Goal: Transaction & Acquisition: Purchase product/service

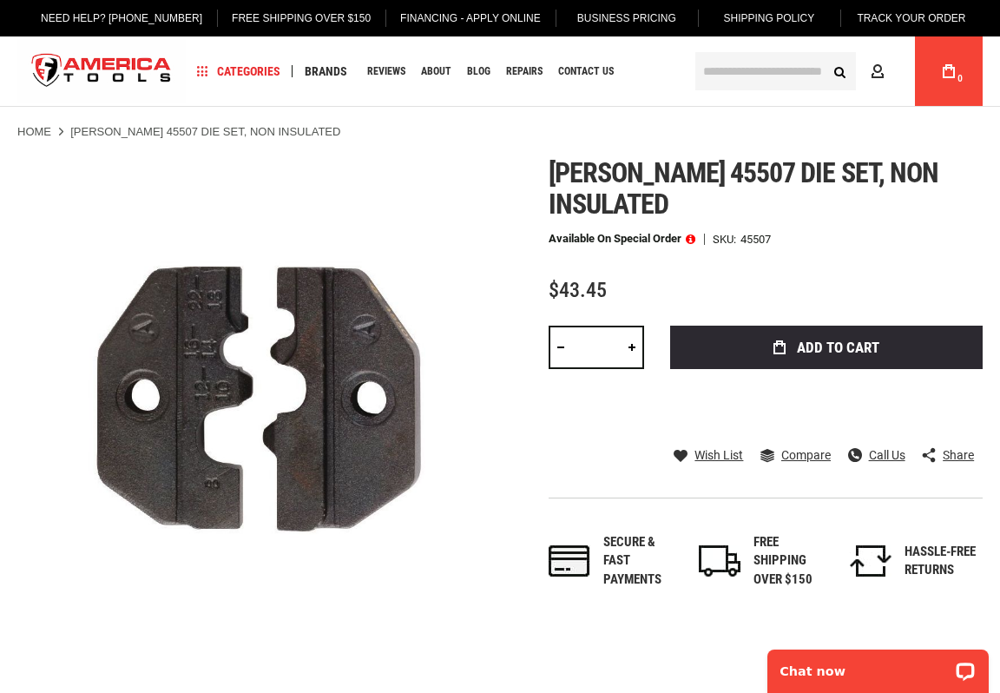
drag, startPoint x: 614, startPoint y: 347, endPoint x: 567, endPoint y: 346, distance: 46.9
click at [567, 346] on div "*" at bounding box center [596, 346] width 95 height 43
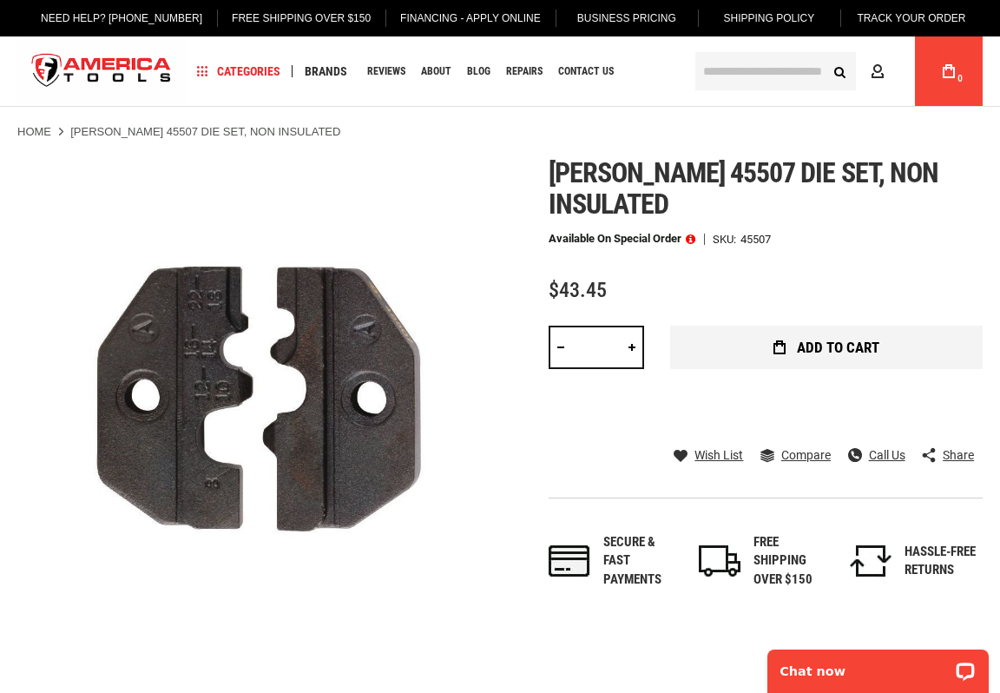
type input "*"
click at [891, 346] on button "Add to Cart" at bounding box center [826, 346] width 312 height 43
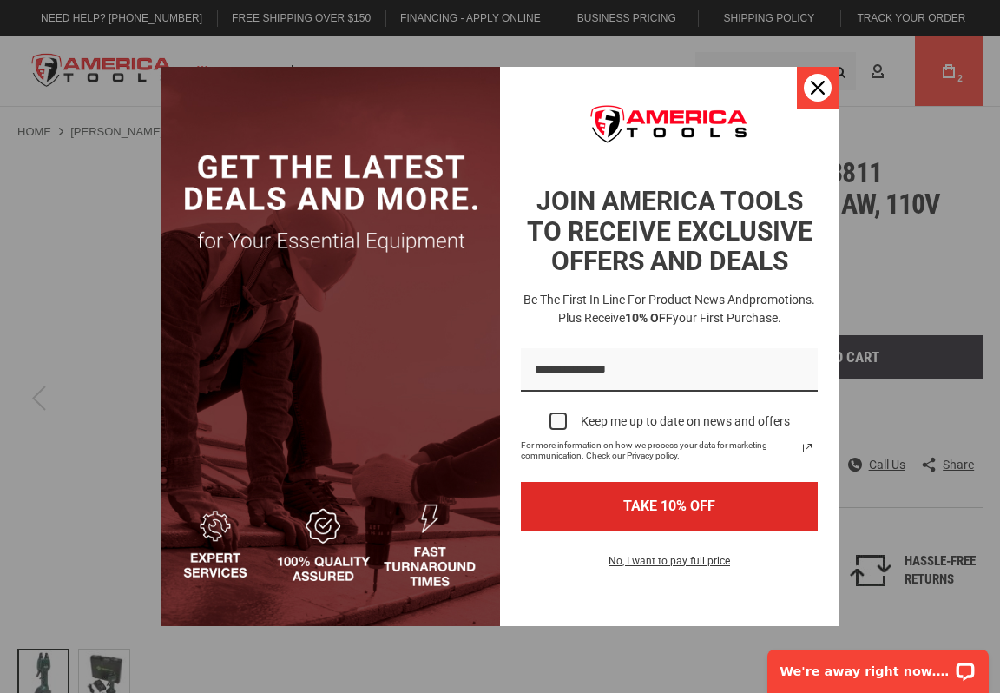
click at [807, 84] on div "Close" at bounding box center [818, 88] width 28 height 28
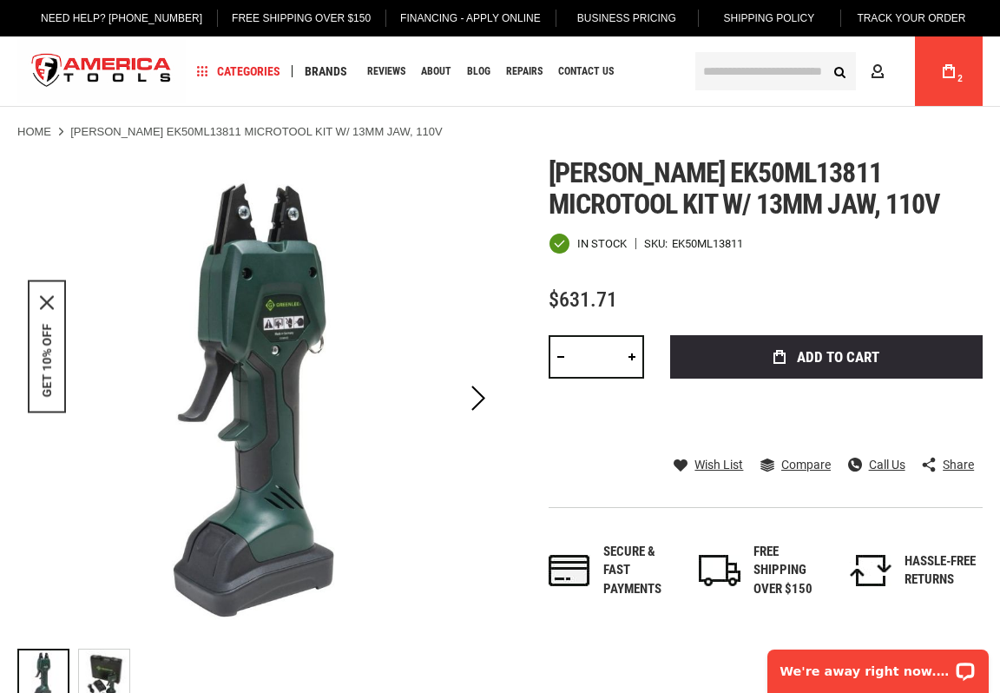
click at [630, 356] on link at bounding box center [632, 356] width 24 height 43
type input "*"
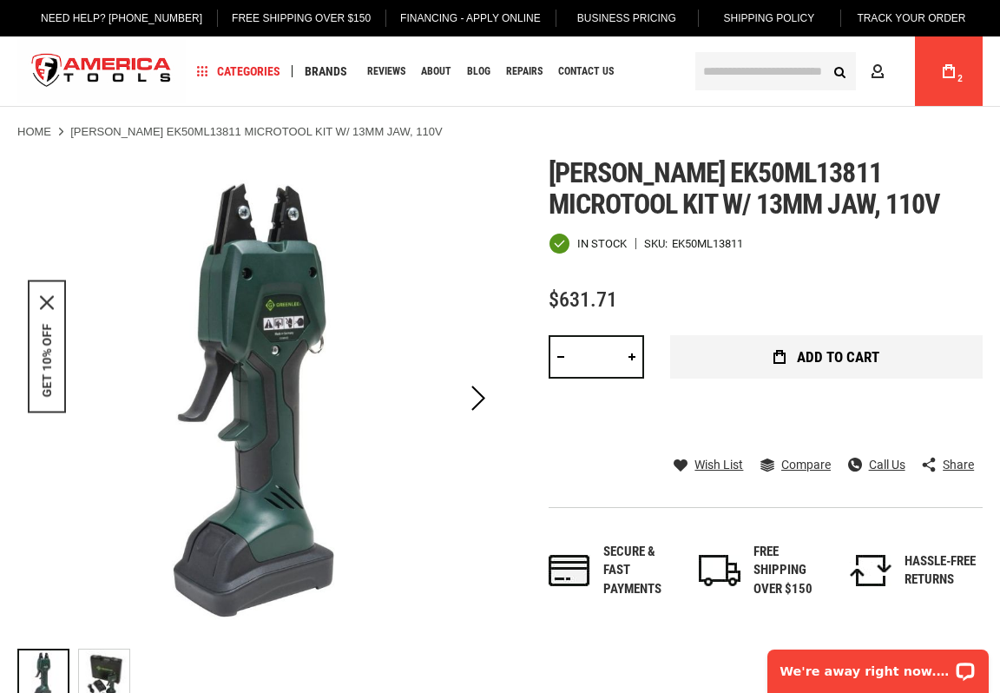
click at [727, 352] on button "Add to Cart" at bounding box center [826, 356] width 312 height 43
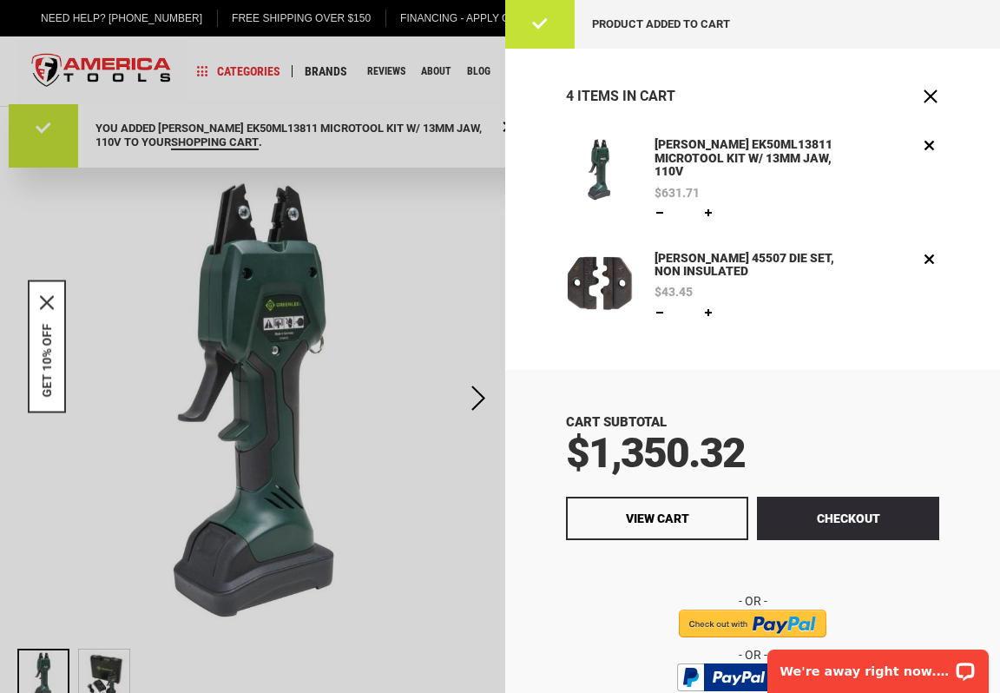
click at [784, 249] on link "[PERSON_NAME] 45507 DIE SET, NON INSULATED" at bounding box center [750, 265] width 200 height 33
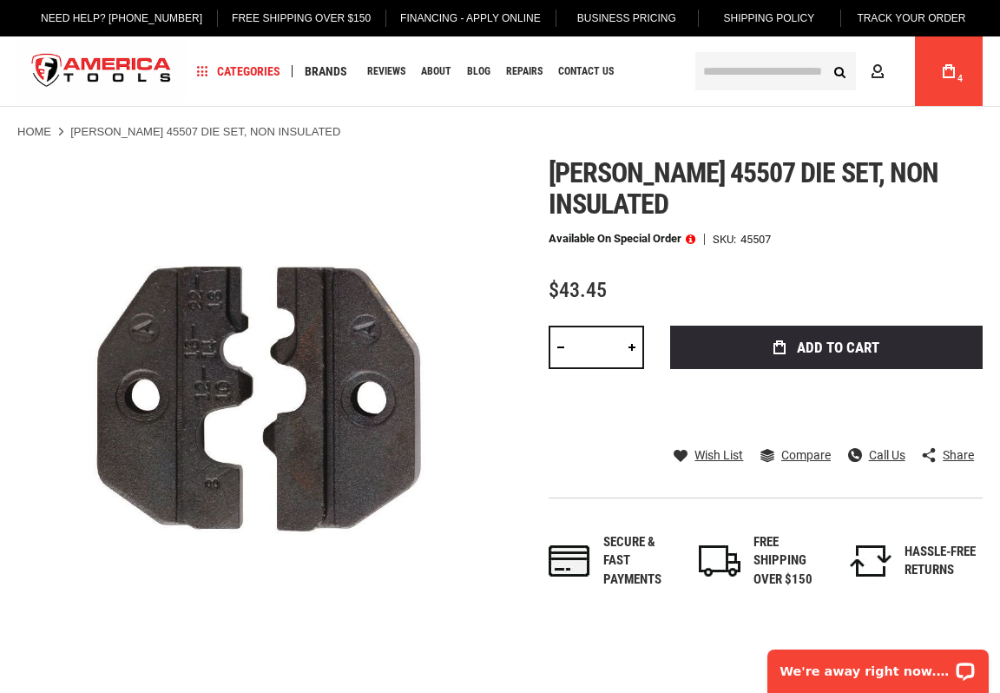
click at [957, 70] on link "My Cart 4" at bounding box center [948, 70] width 33 height 69
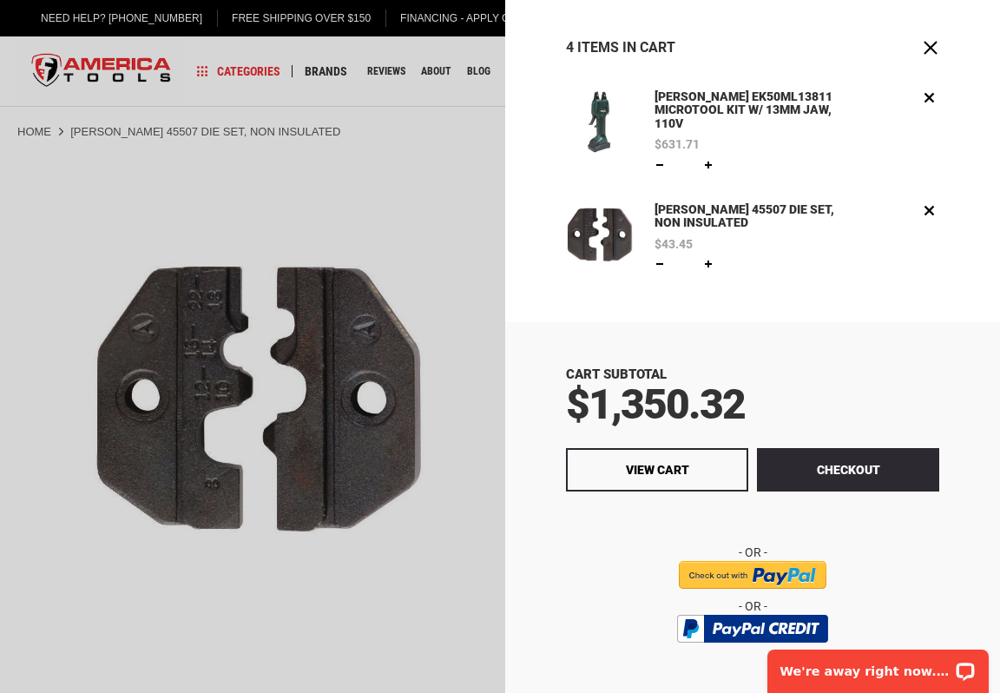
click at [887, 481] on div "Checkout View Cart" at bounding box center [752, 557] width 373 height 218
click at [875, 464] on button "Checkout" at bounding box center [848, 469] width 182 height 43
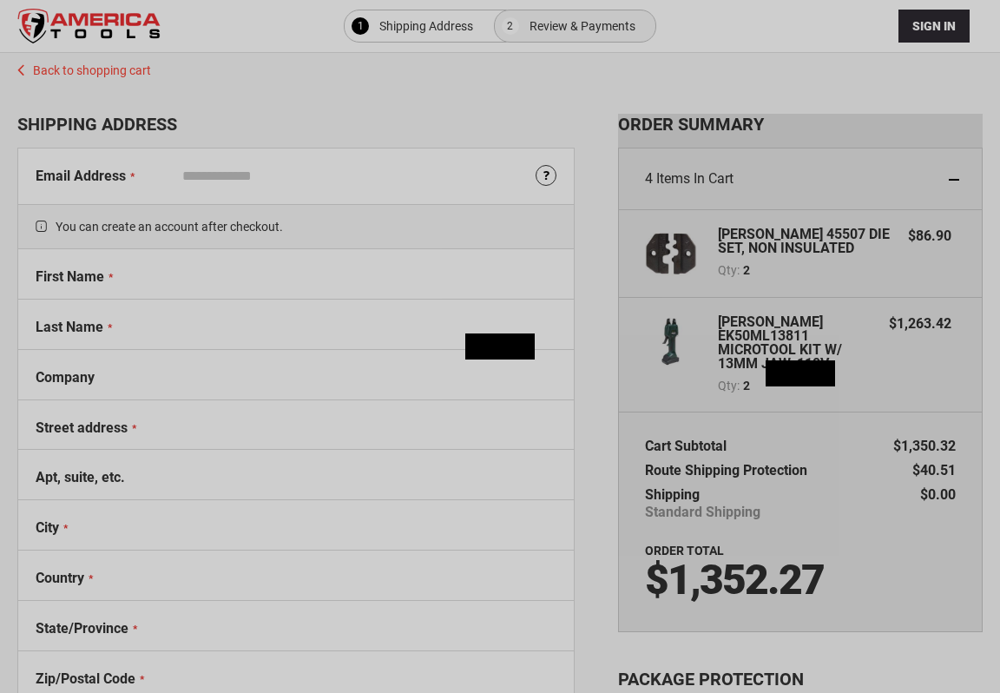
select select "**"
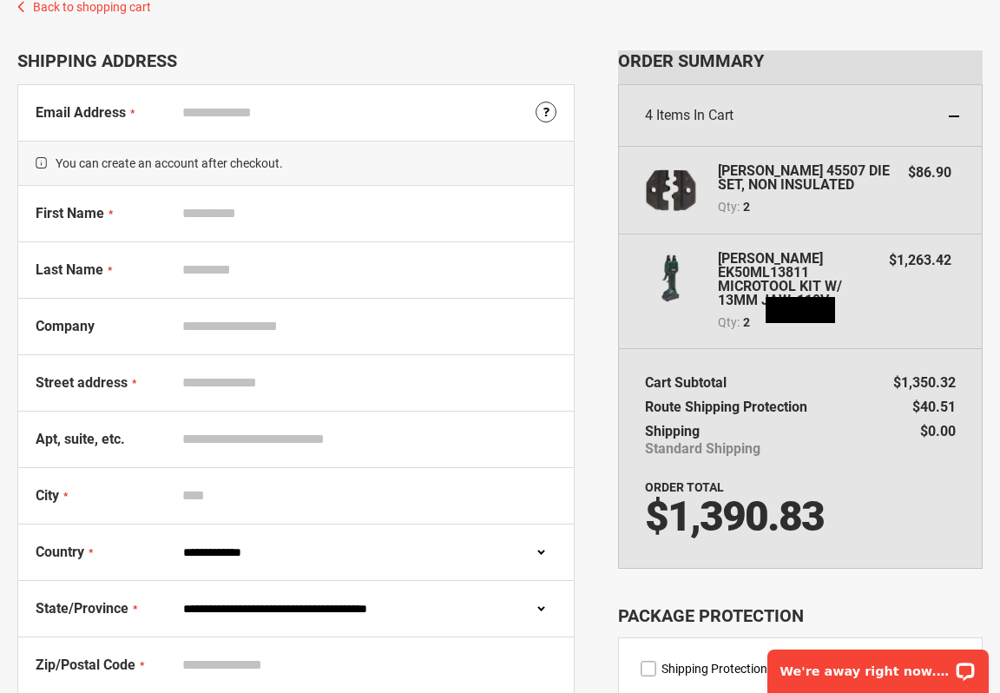
scroll to position [77, 0]
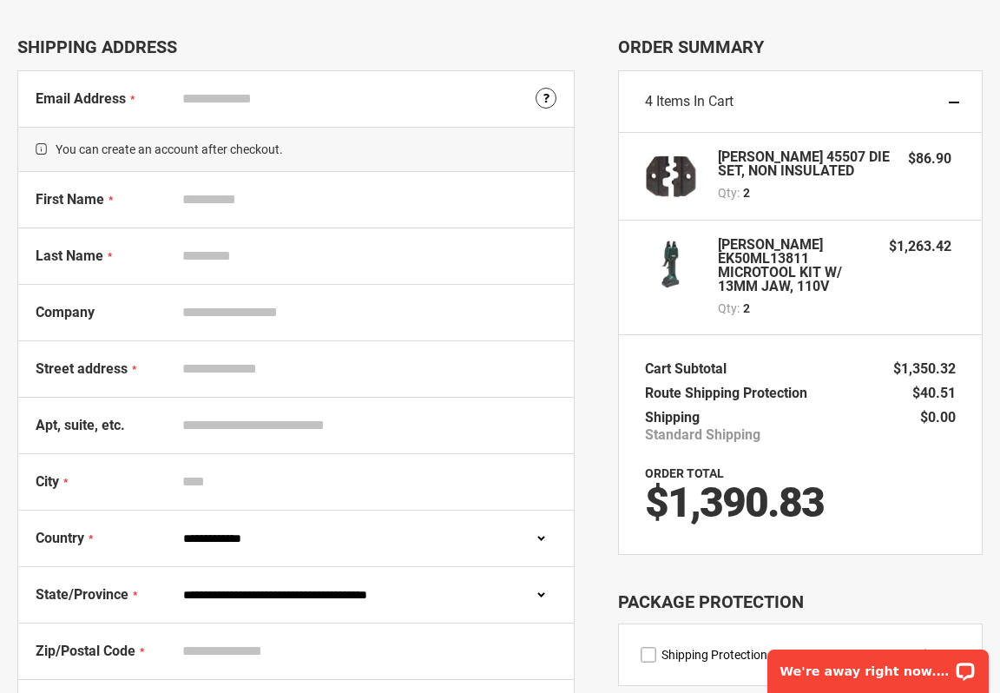
click at [265, 121] on div "Email Address Tooltip We'll send your order confirmation here." at bounding box center [296, 99] width 556 height 56
type input "**********"
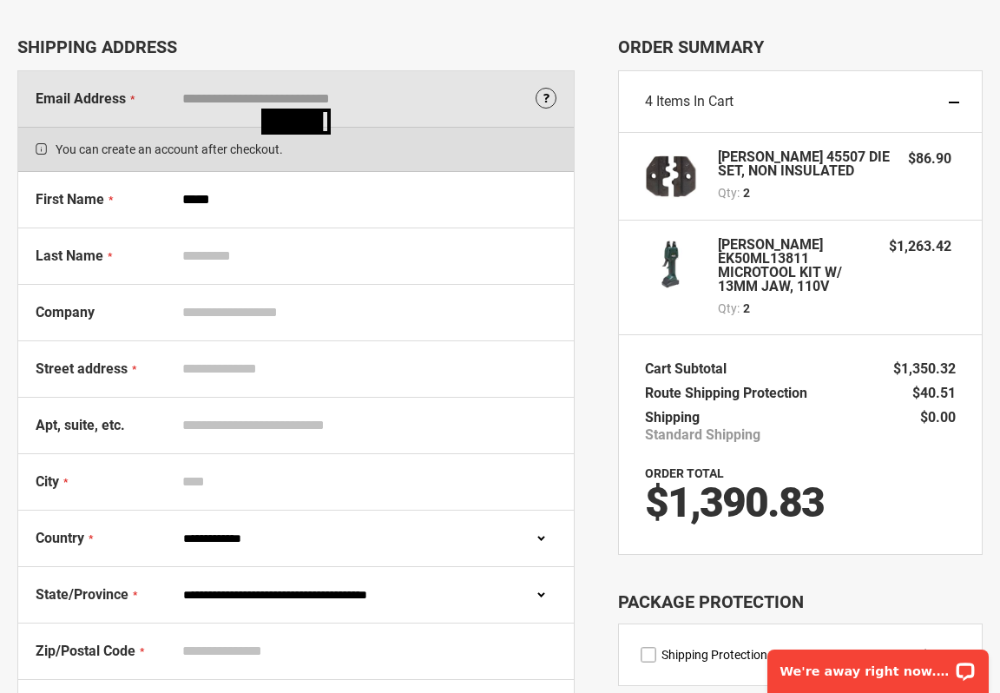
type input "*****"
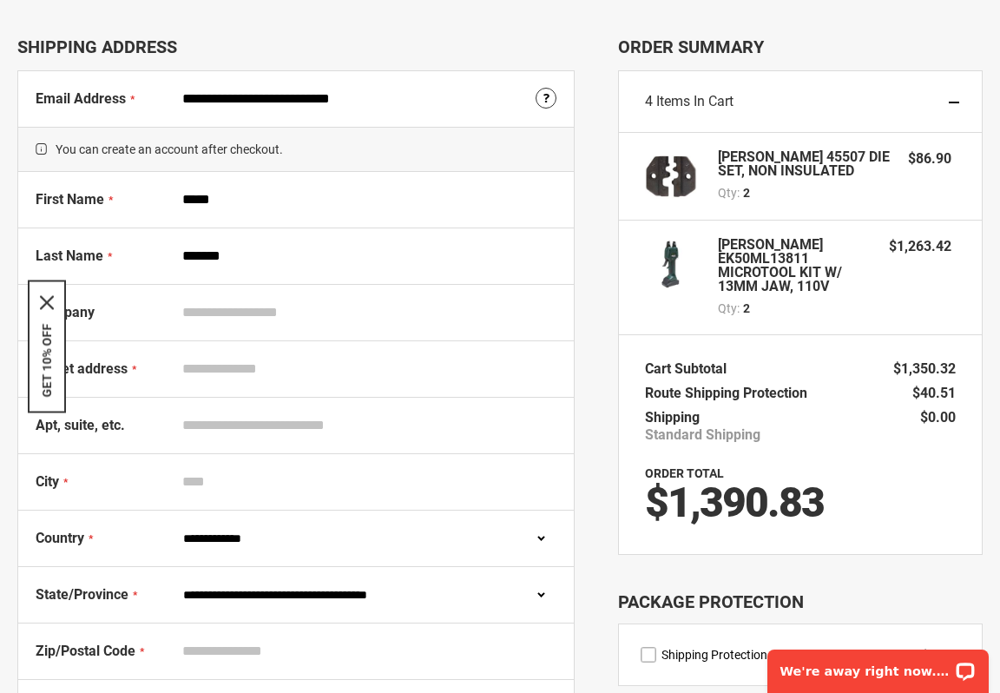
type input "*******"
type input "**********"
type input "*****"
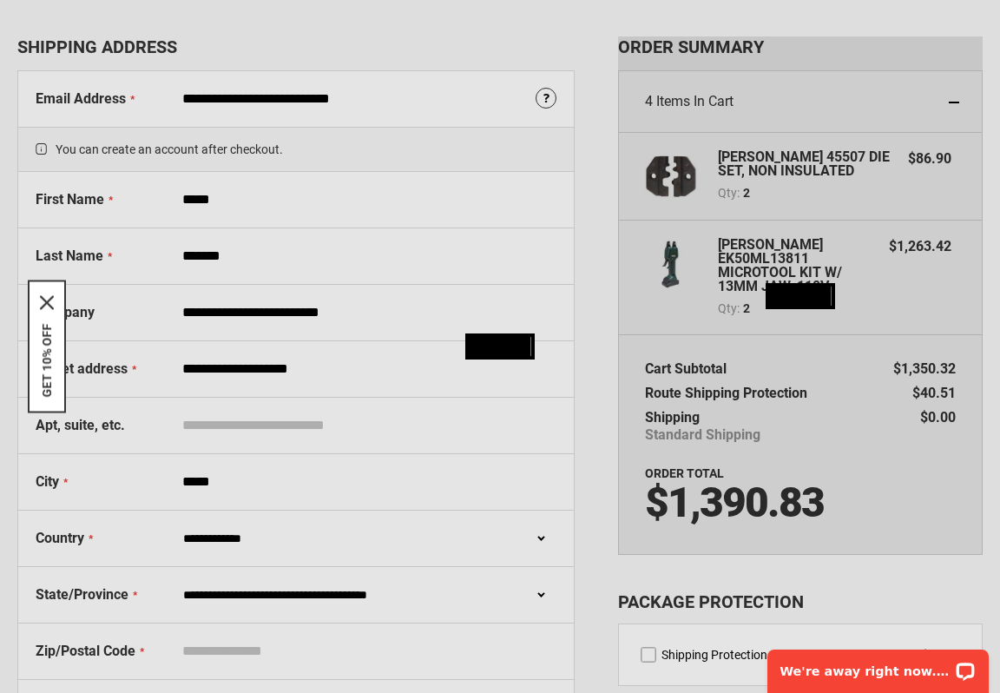
click at [544, 588] on div "Please wait..." at bounding box center [500, 346] width 1000 height 693
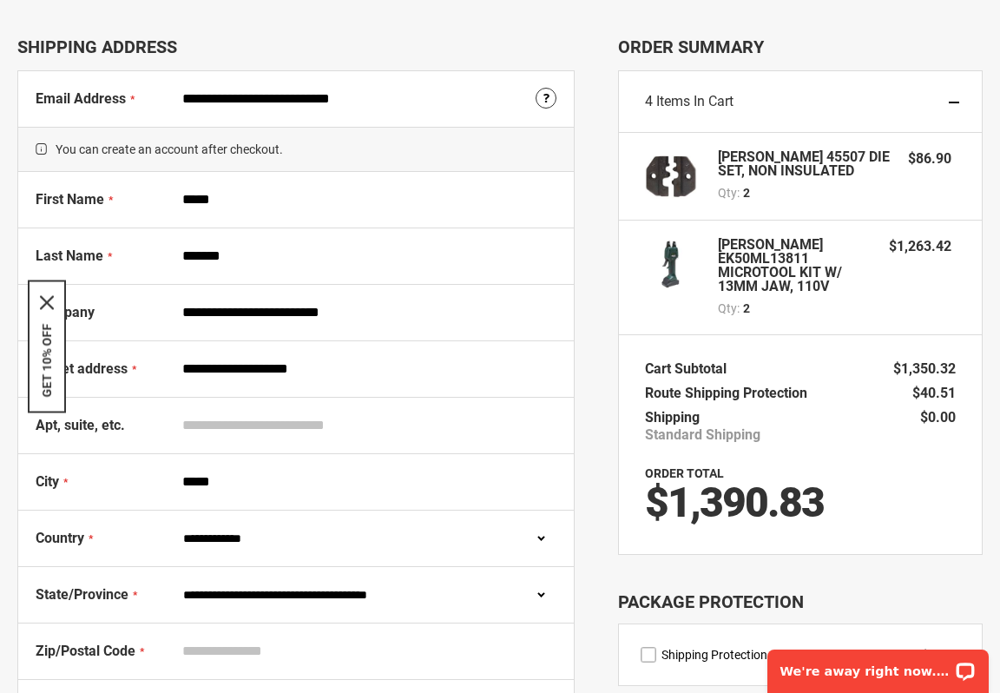
select select "**"
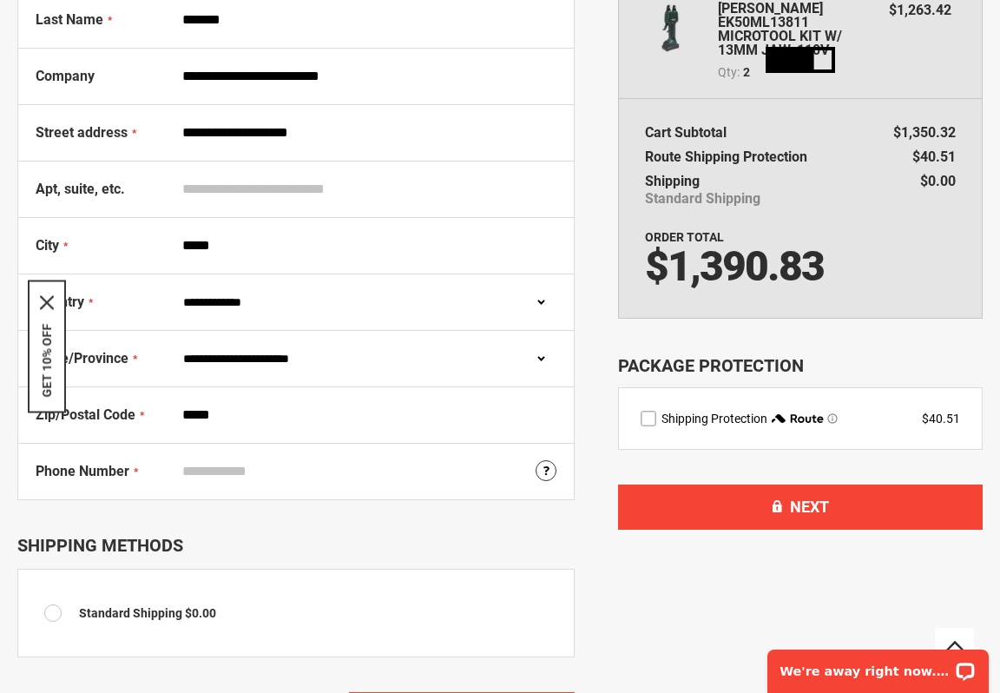
scroll to position [321, 0]
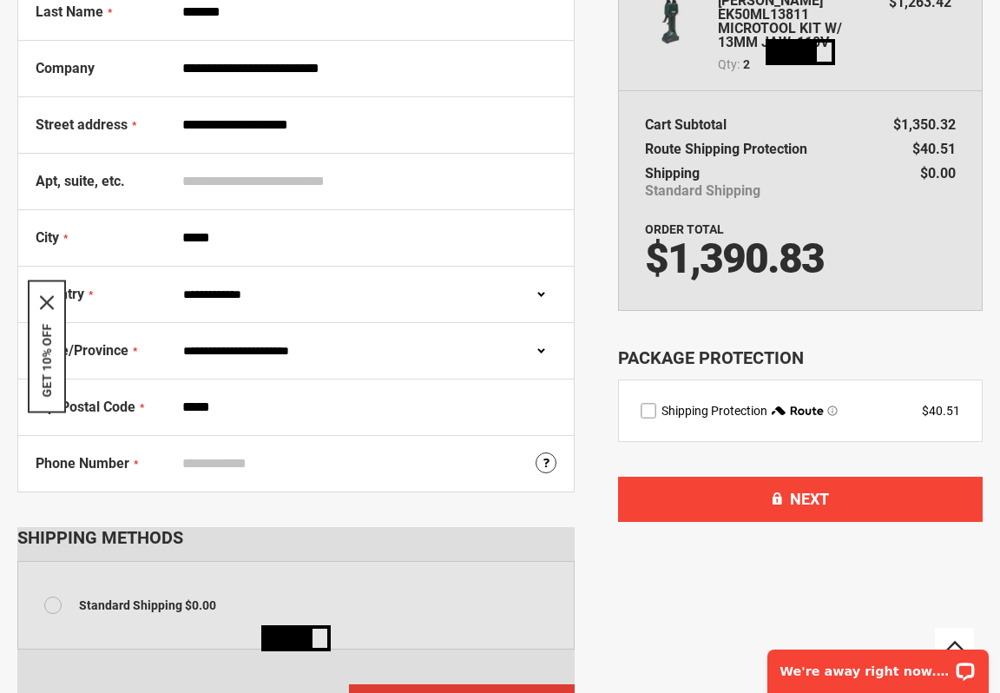
type input "*****"
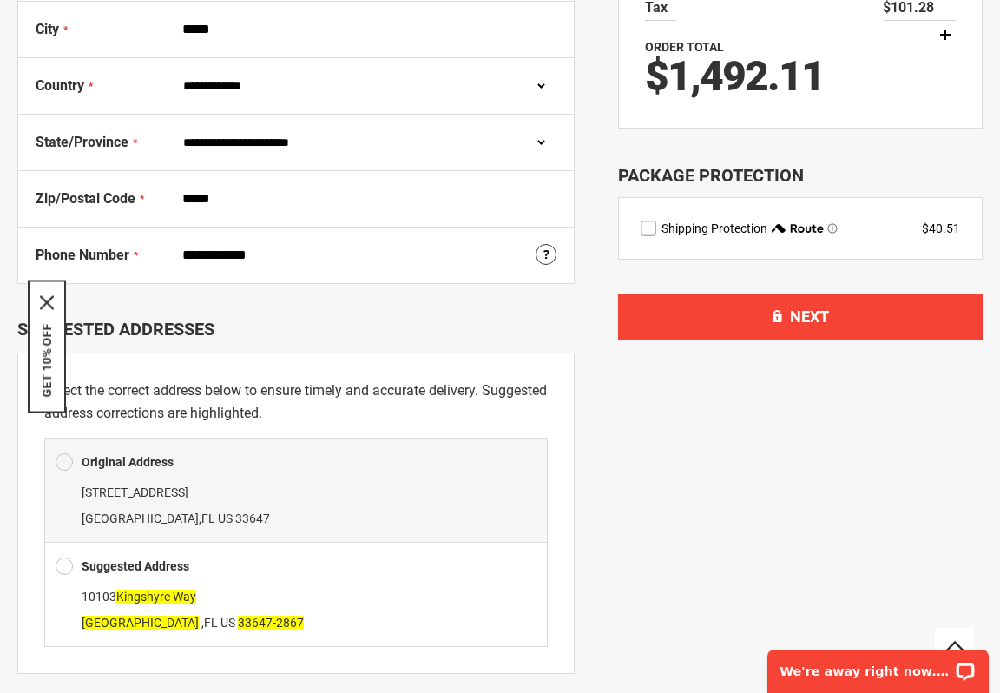
scroll to position [533, 0]
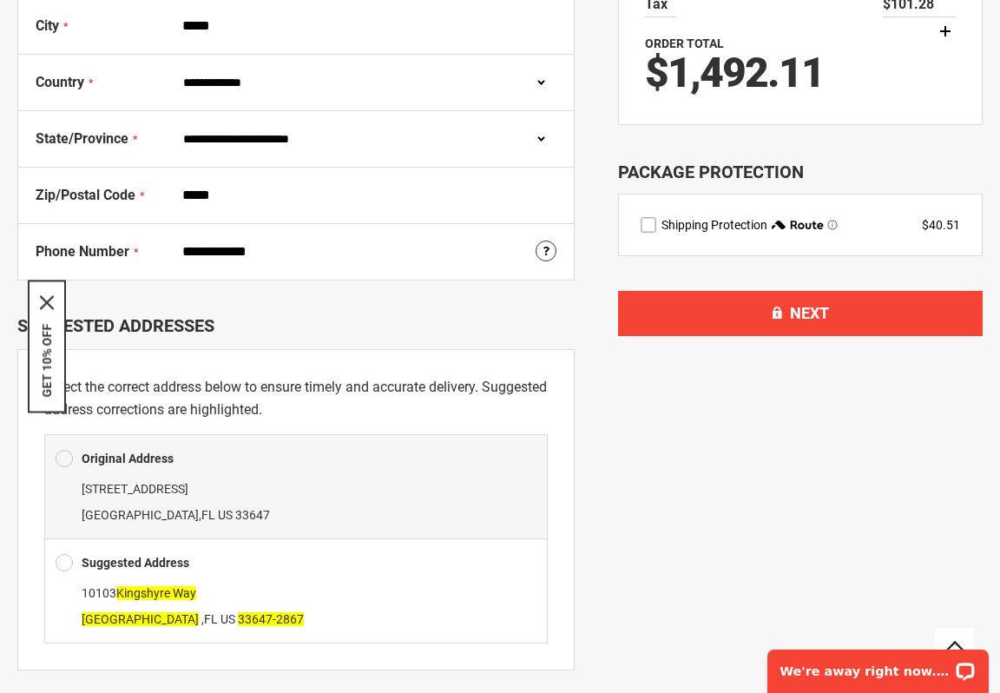
type input "**********"
click at [67, 565] on span at bounding box center [64, 562] width 17 height 26
click at [66, 557] on span at bounding box center [64, 562] width 17 height 26
click at [44, 297] on icon "close icon" at bounding box center [47, 303] width 14 height 14
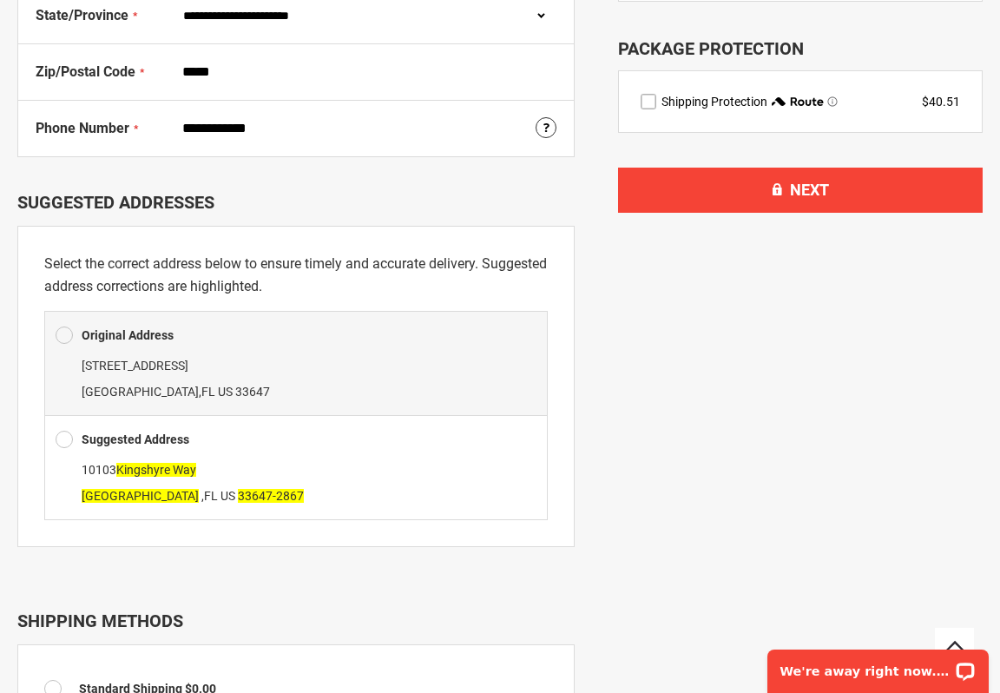
scroll to position [660, 0]
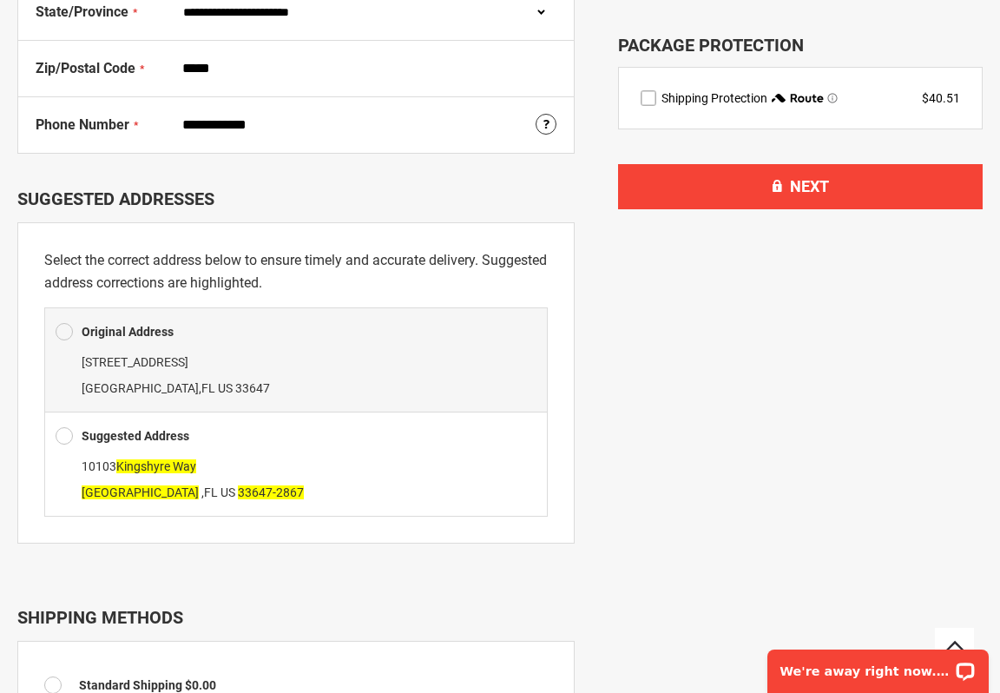
click at [68, 433] on span at bounding box center [64, 436] width 17 height 26
click at [345, 447] on div "Suggested Address" at bounding box center [296, 436] width 481 height 26
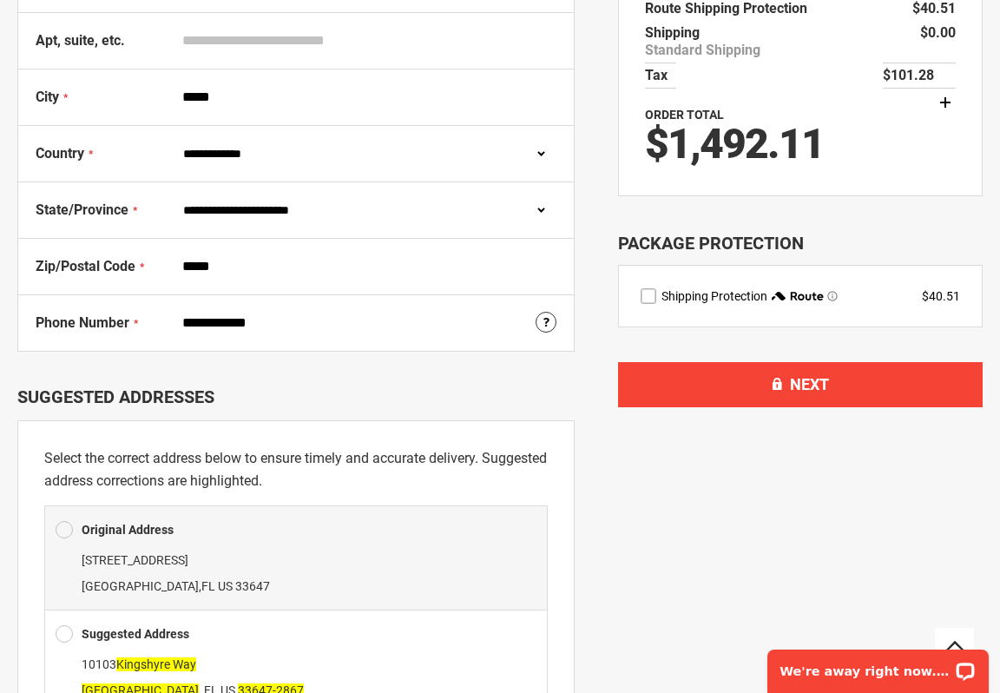
scroll to position [453, 0]
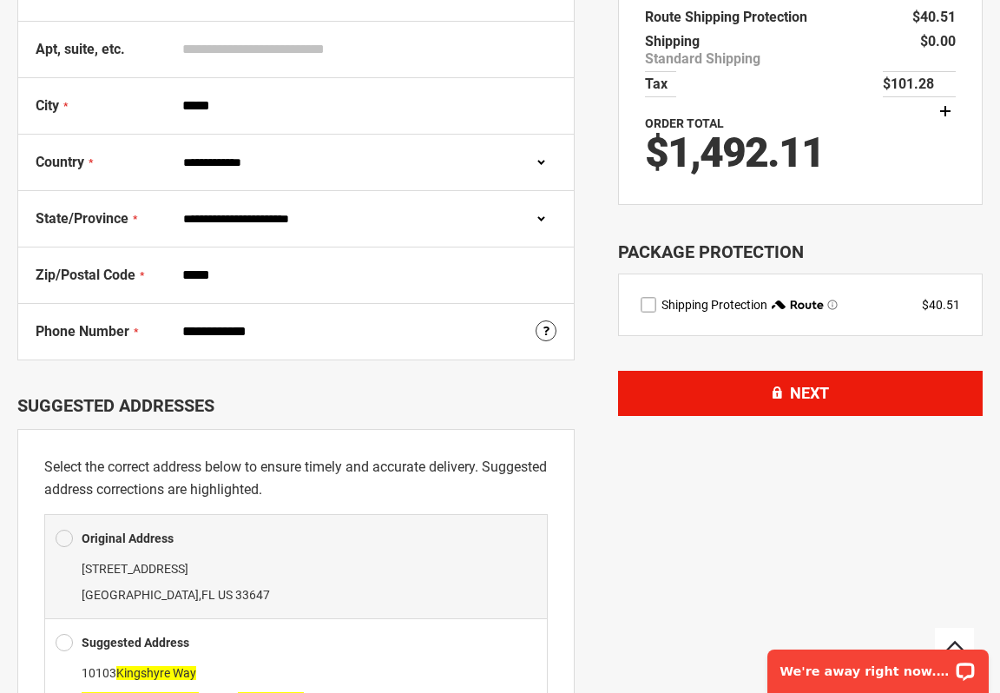
click at [838, 382] on button "Next" at bounding box center [800, 393] width 365 height 45
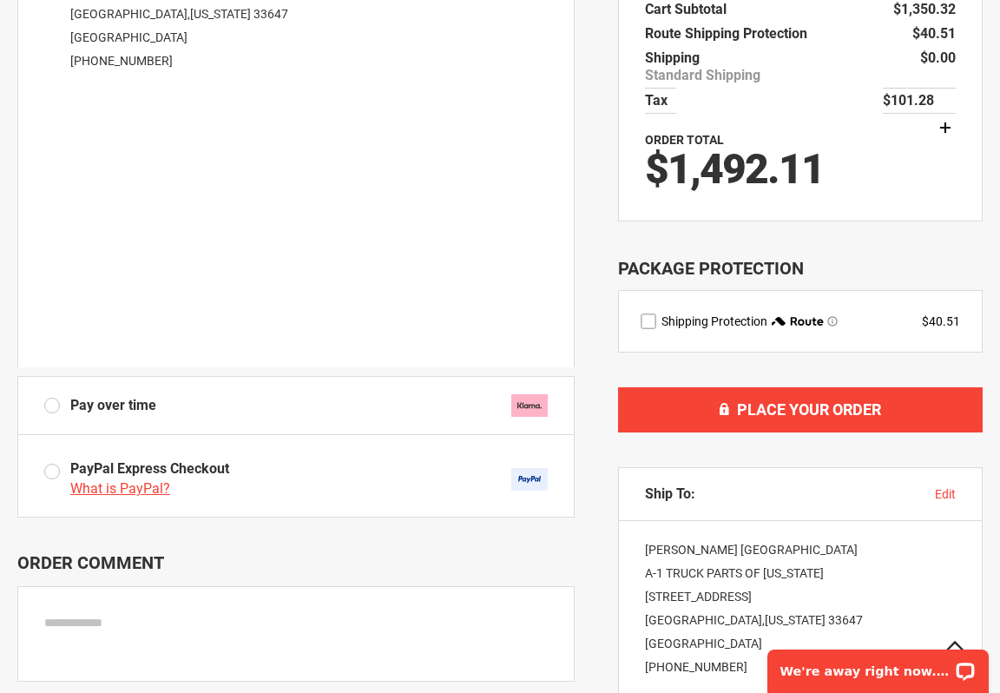
scroll to position [437, 0]
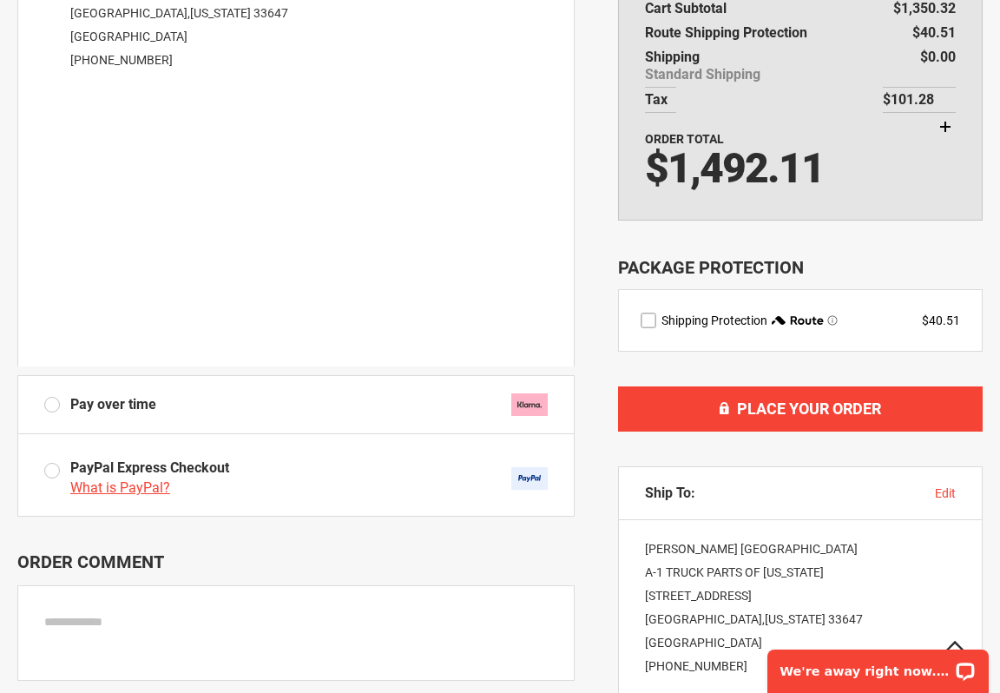
click at [656, 321] on label "route shipping protection selector element" at bounding box center [649, 320] width 16 height 16
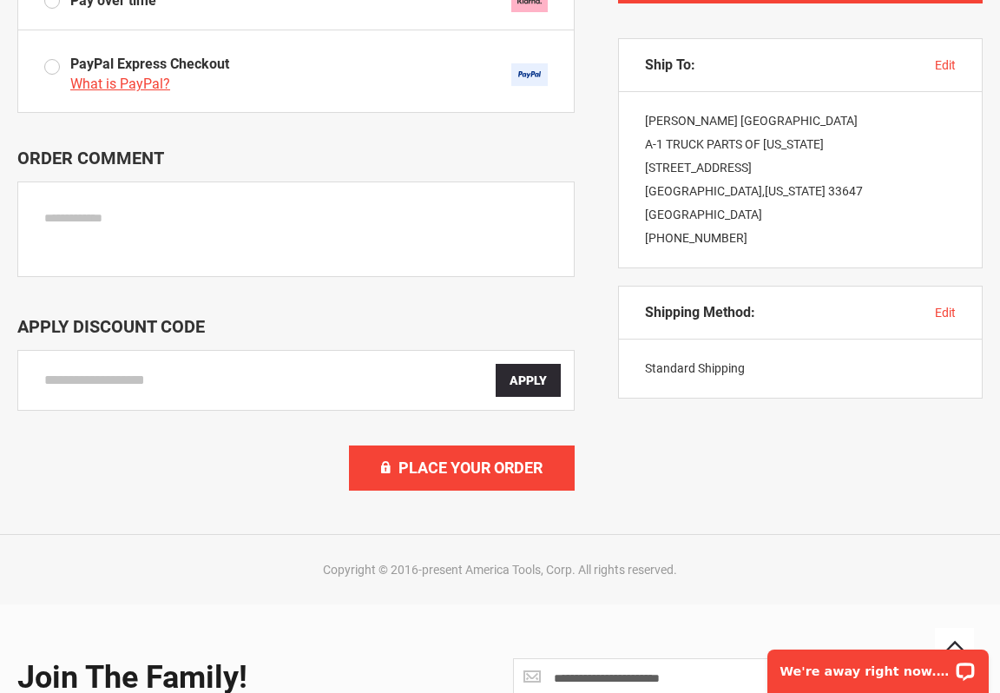
click at [939, 312] on span "edit" at bounding box center [945, 313] width 21 height 14
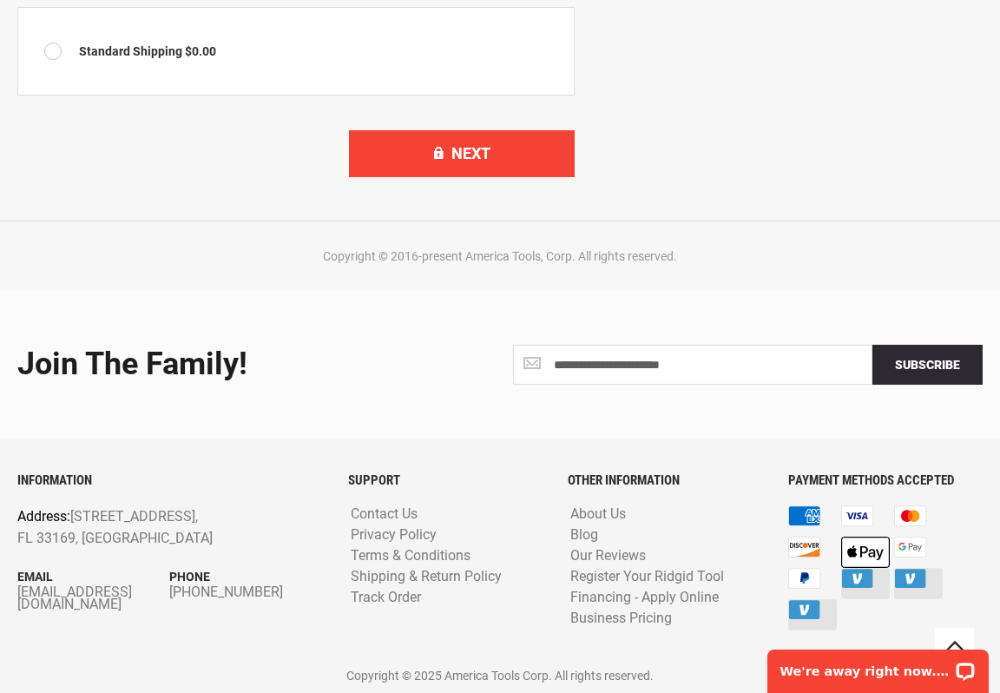
scroll to position [1292, 0]
click at [56, 50] on span at bounding box center [57, 51] width 26 height 17
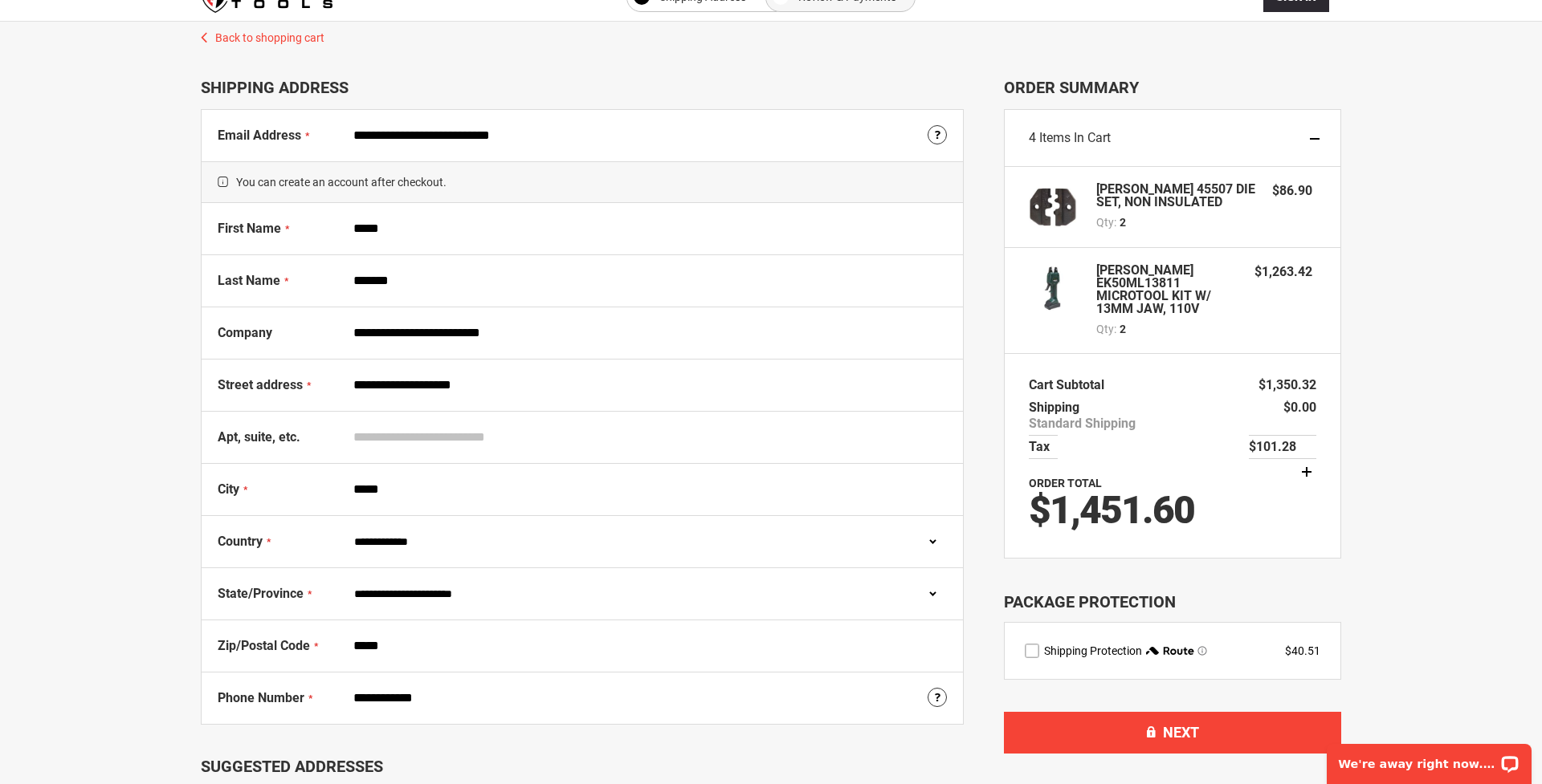
scroll to position [28, 0]
click at [241, 34] on link "Back to shopping cart" at bounding box center [771, 33] width 1172 height 24
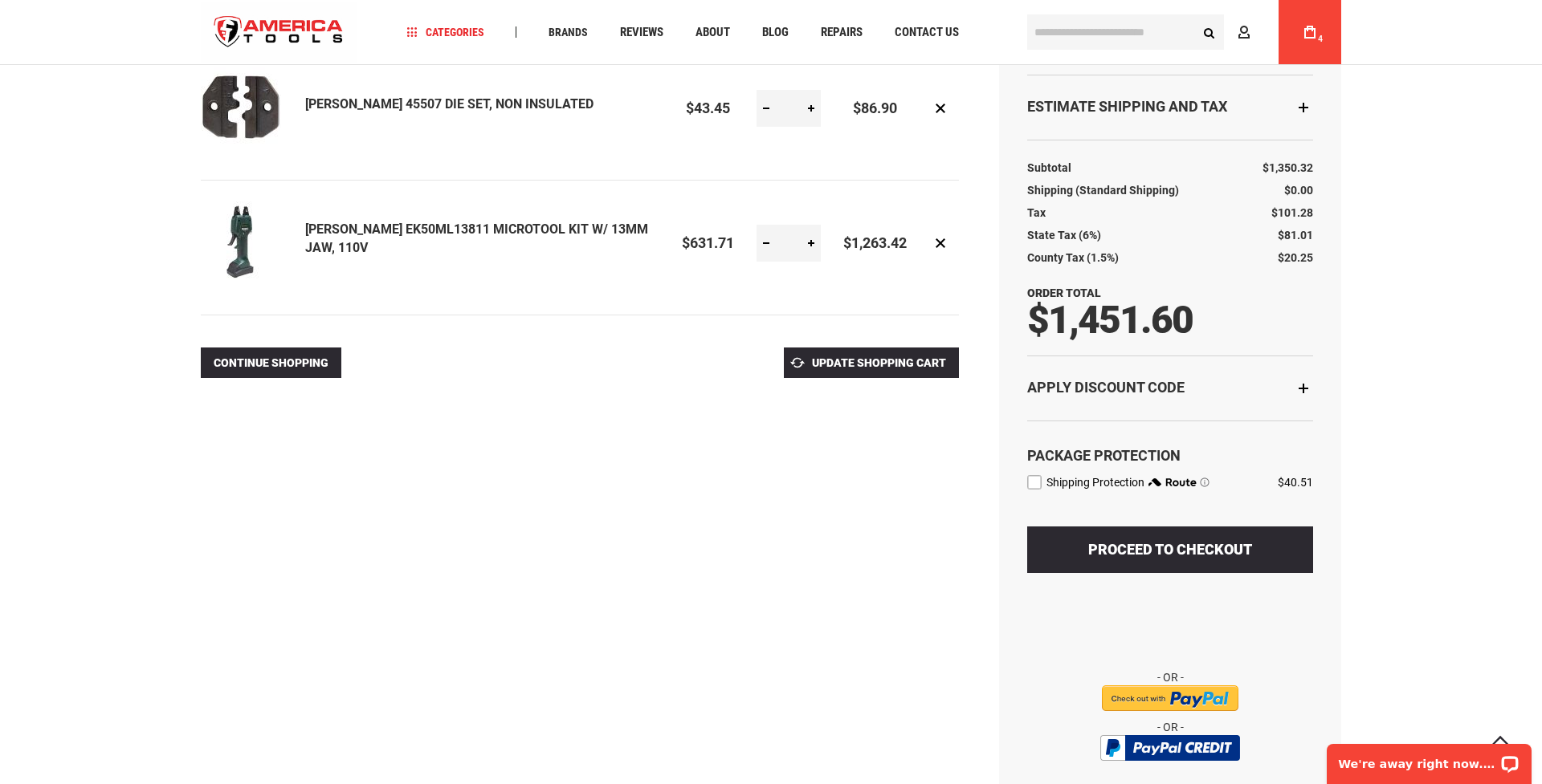
scroll to position [288, 0]
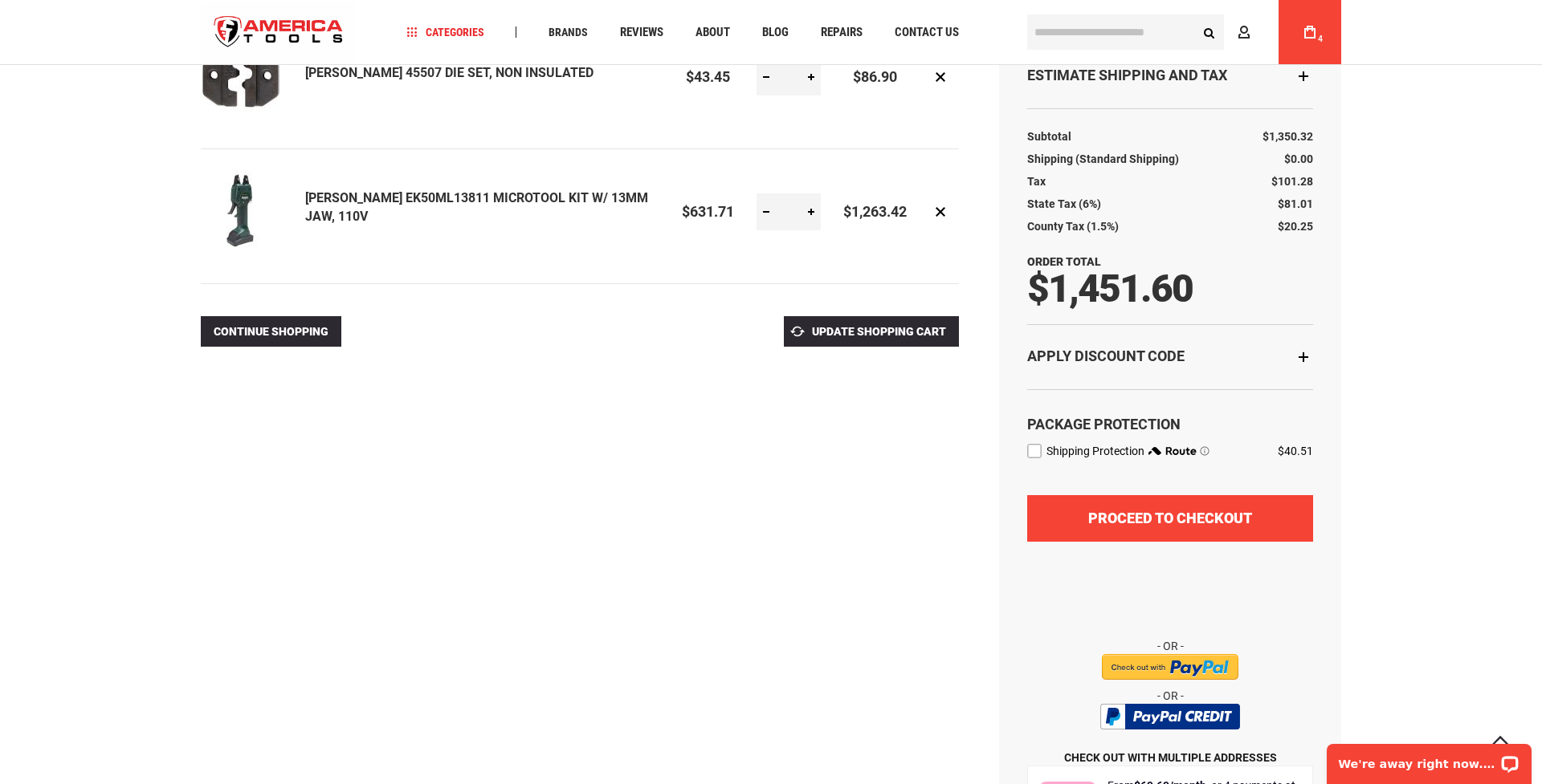
click at [1171, 511] on span "Proceed to Checkout" at bounding box center [1169, 518] width 164 height 17
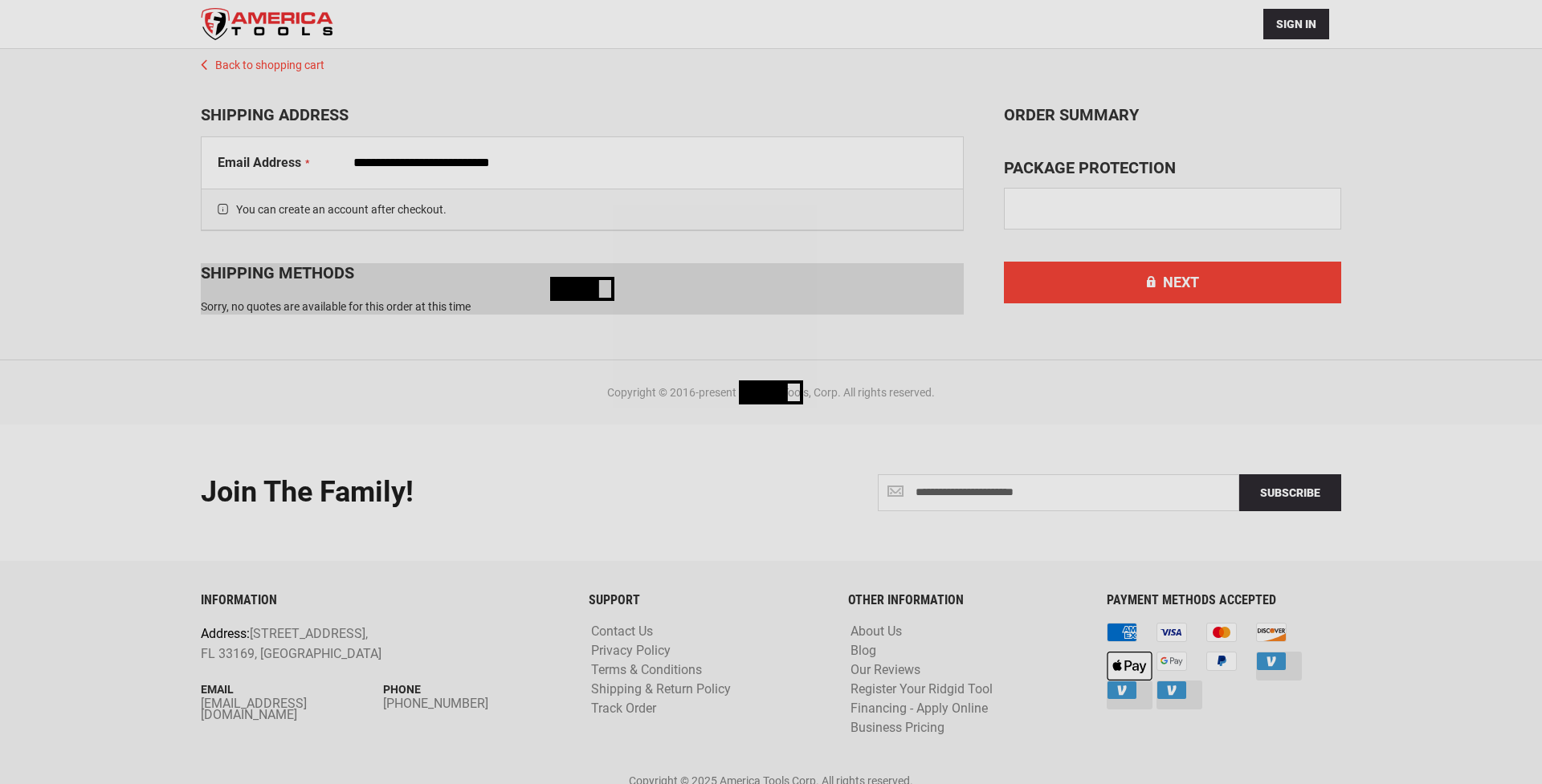
scroll to position [105, 0]
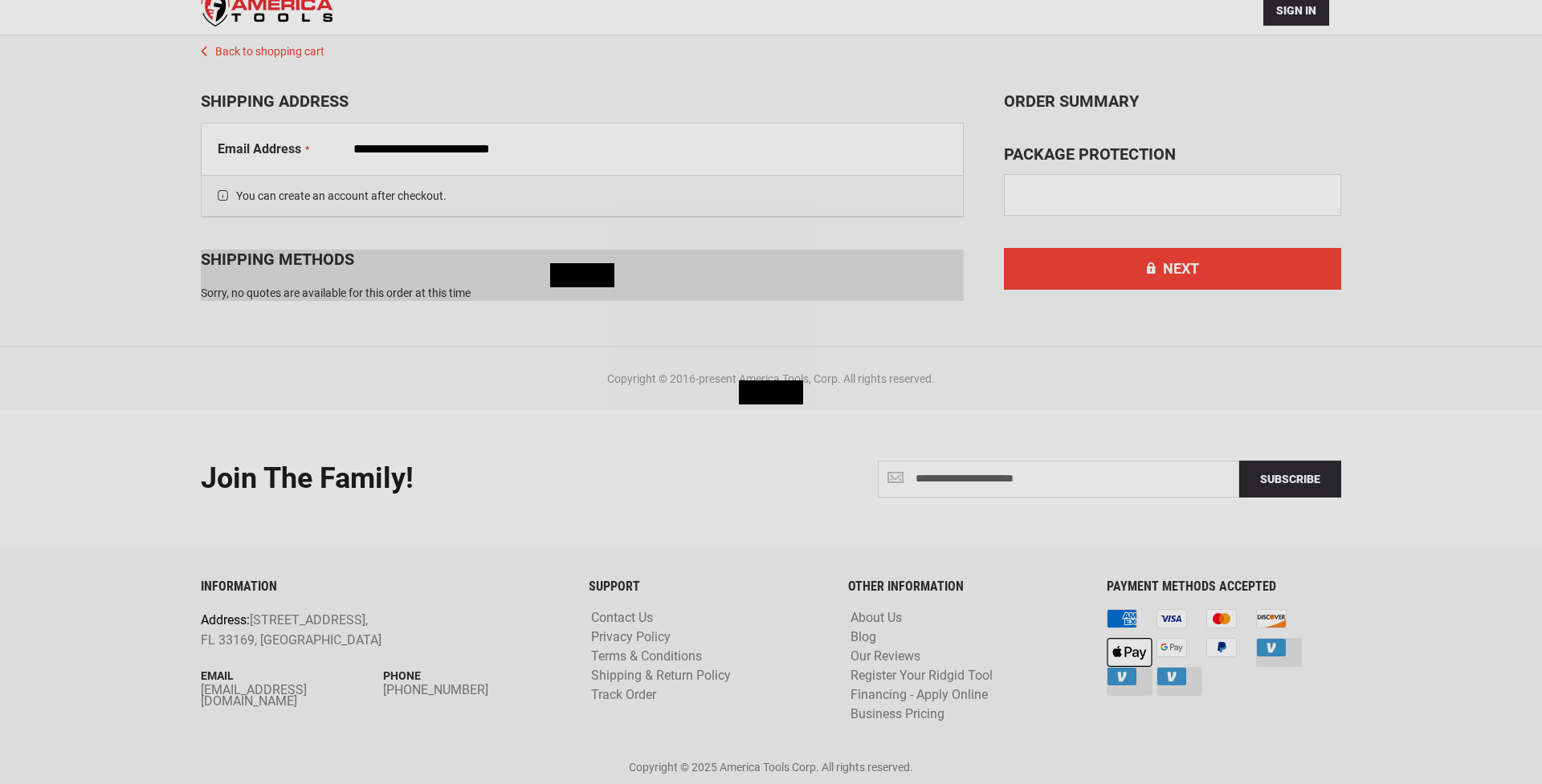
select select "**"
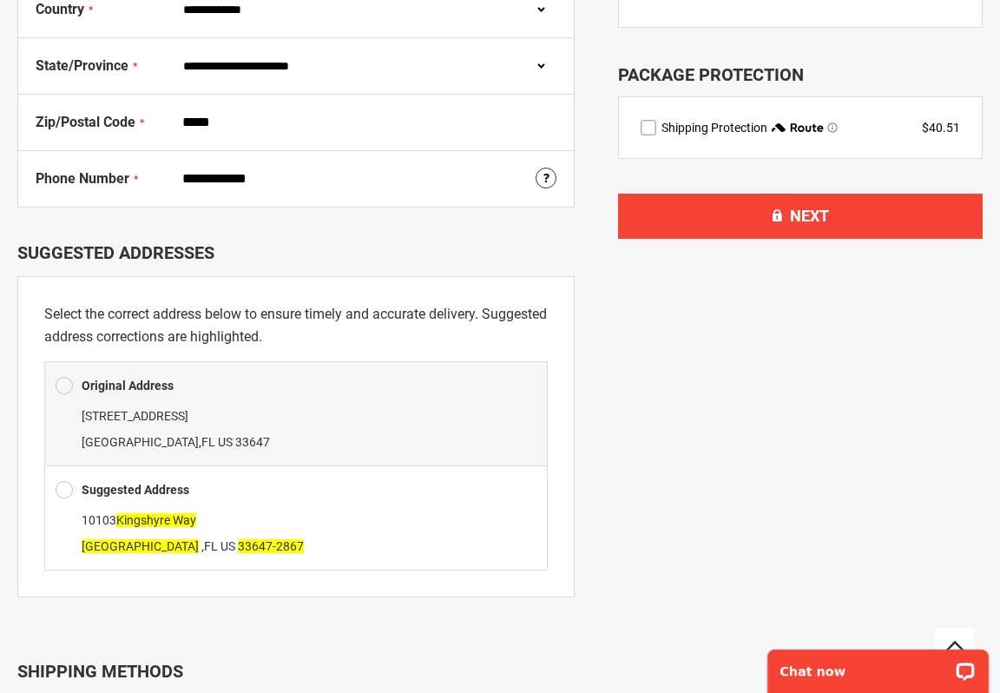
scroll to position [604, 0]
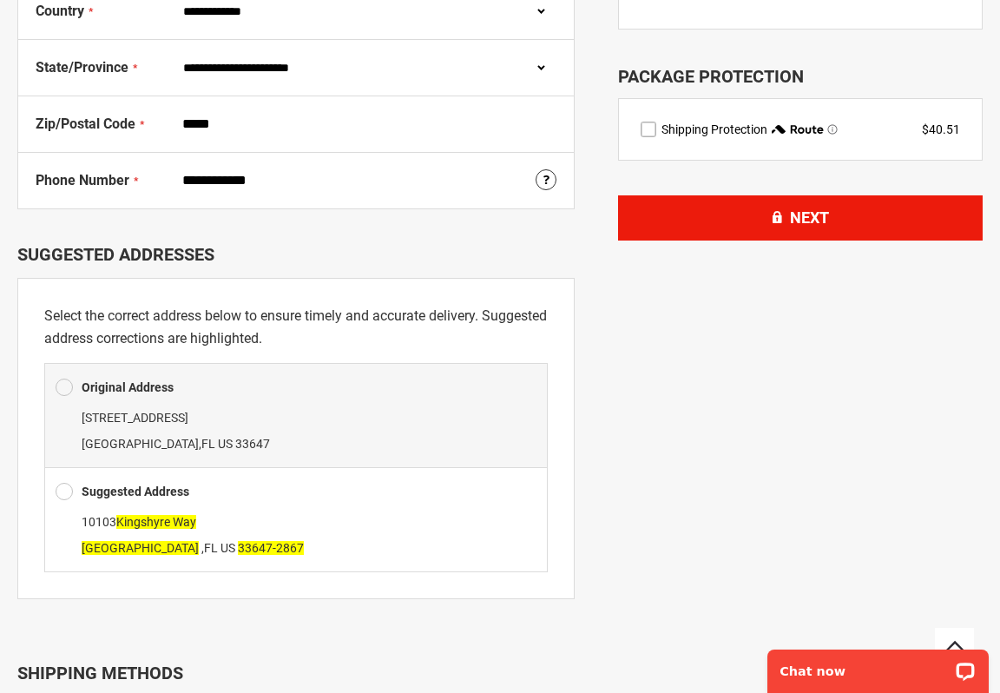
click at [850, 220] on button "Next" at bounding box center [800, 217] width 365 height 45
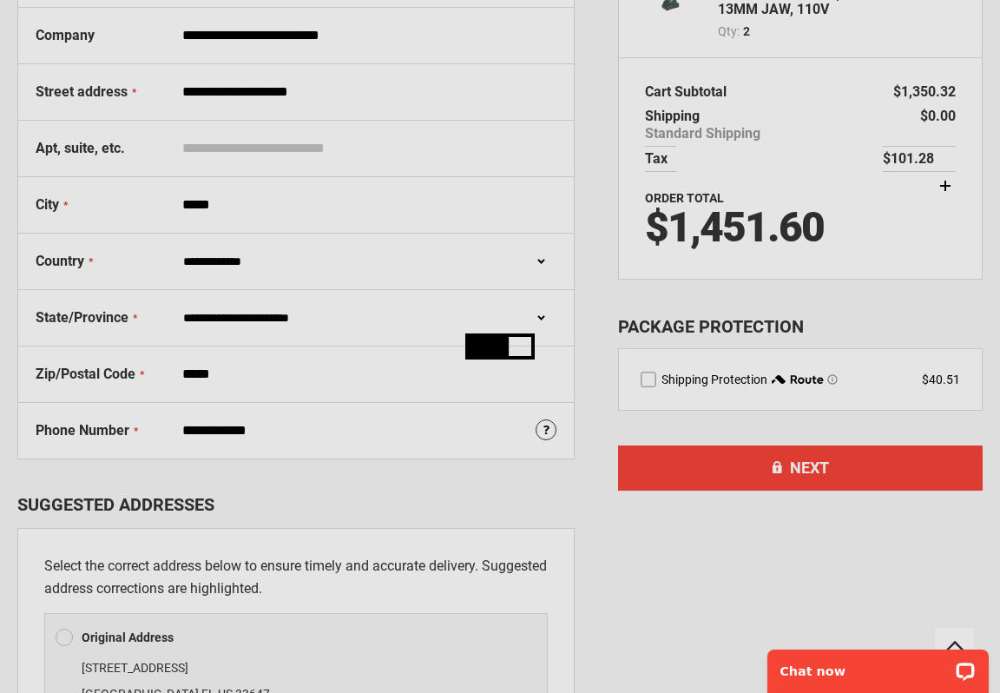
scroll to position [353, 0]
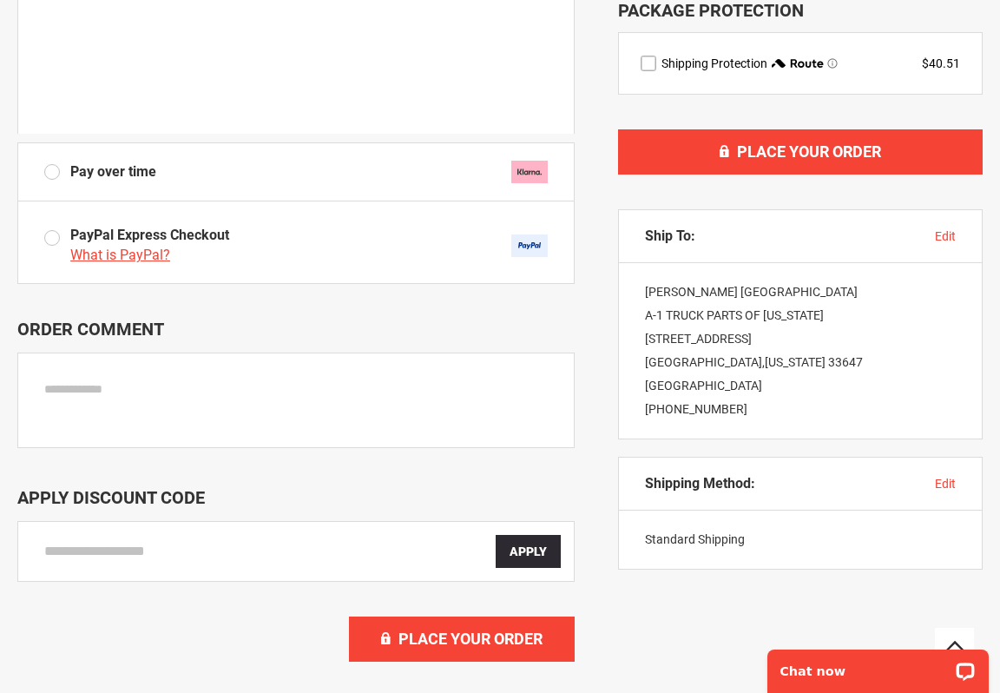
scroll to position [728, 0]
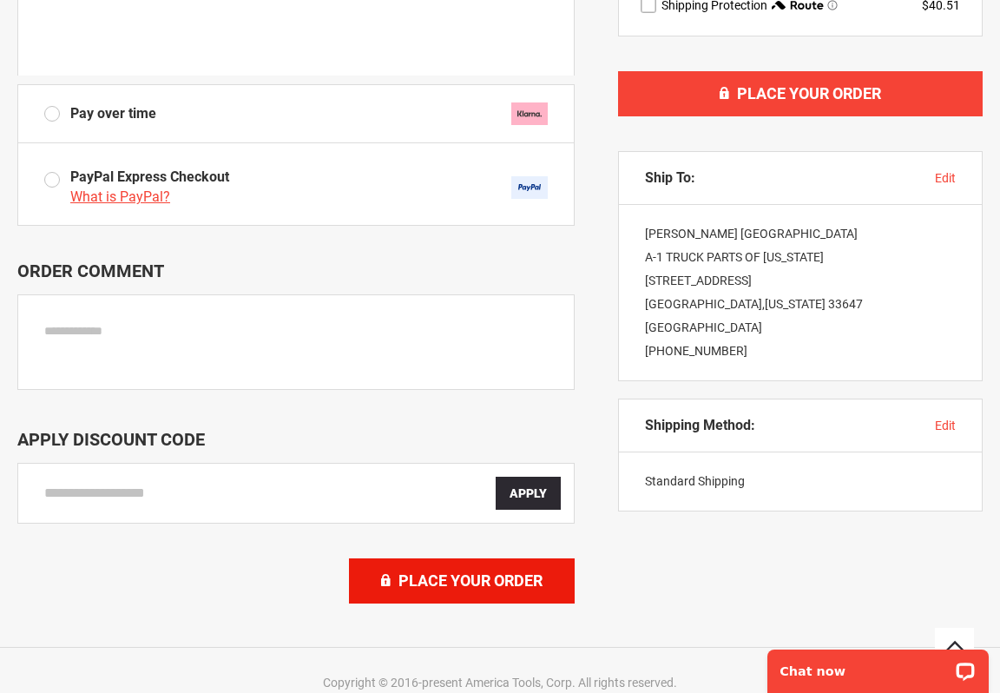
click at [496, 584] on span "Place Your Order" at bounding box center [470, 580] width 144 height 18
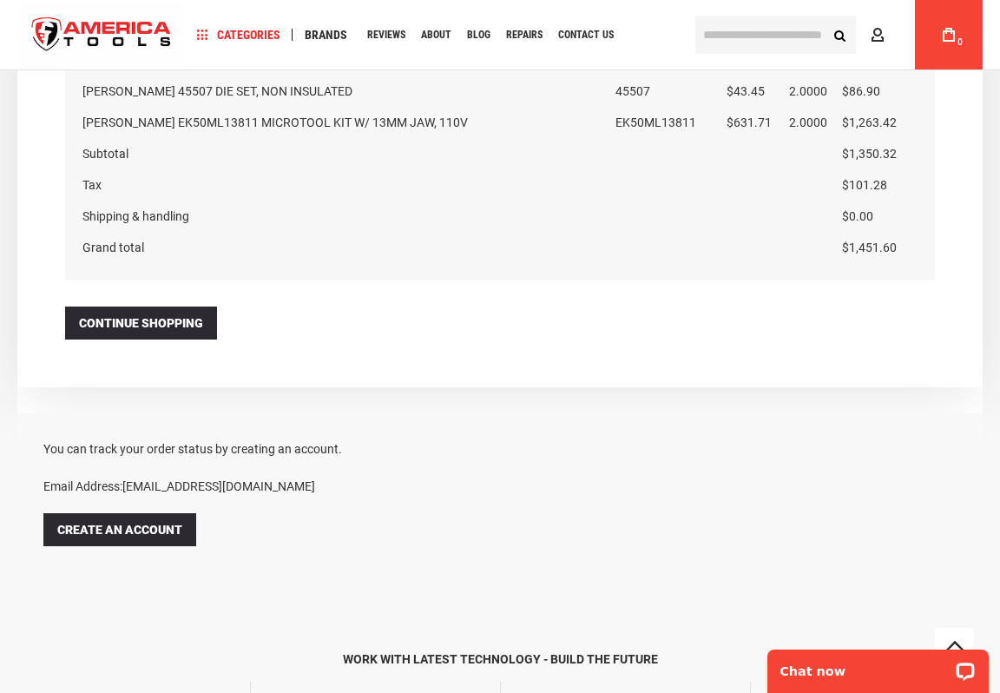
scroll to position [1459, 0]
